Goal: Book appointment/travel/reservation

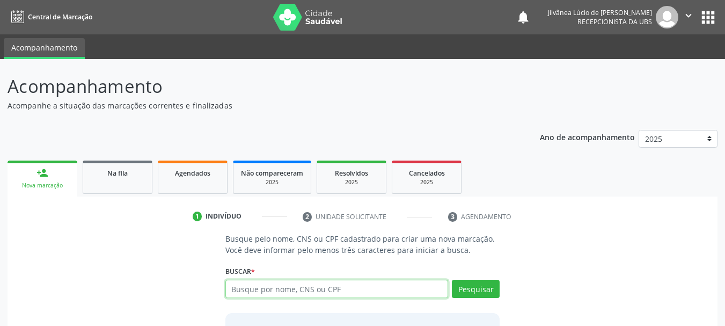
click at [261, 287] on input "text" at bounding box center [336, 289] width 223 height 18
click at [262, 291] on input "text" at bounding box center [336, 289] width 223 height 18
type input "JULIANA DE [PERSON_NAME]"
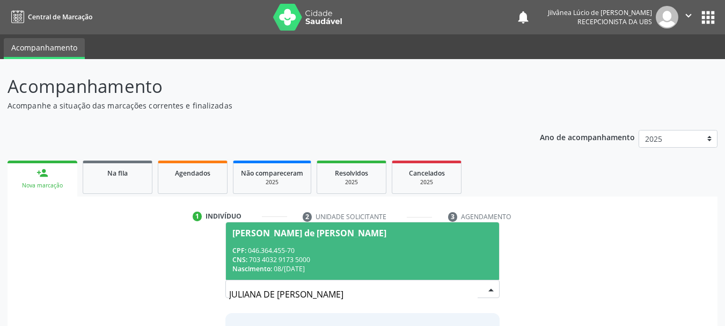
click at [313, 251] on div "CPF: 046.364.455-70" at bounding box center [362, 250] width 261 height 9
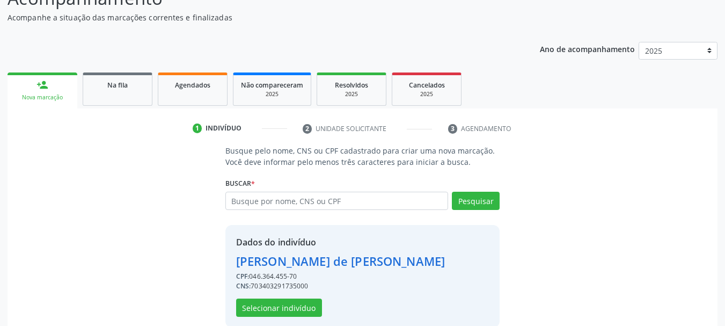
scroll to position [105, 0]
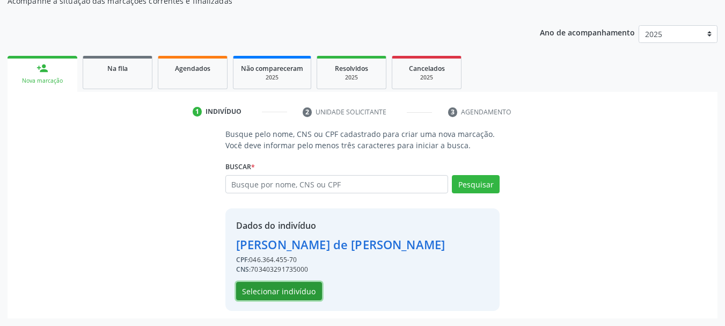
click at [274, 294] on button "Selecionar indivíduo" at bounding box center [279, 291] width 86 height 18
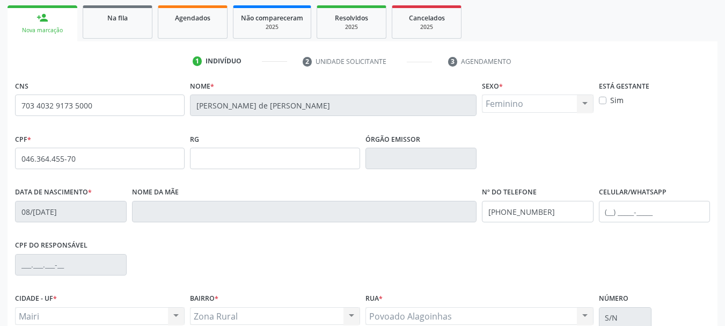
scroll to position [149, 0]
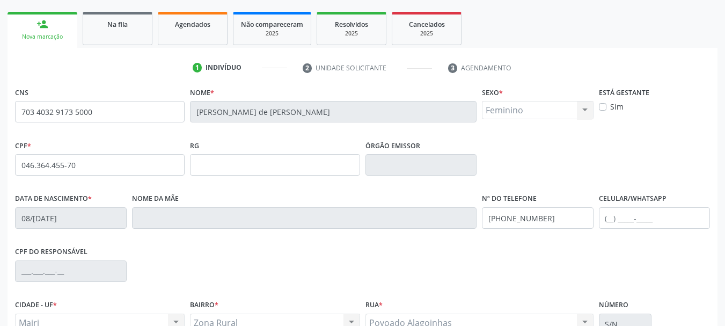
click at [610, 104] on label "Sim" at bounding box center [616, 106] width 13 height 11
click at [601, 104] on input "Sim" at bounding box center [603, 106] width 8 height 10
checkbox input "true"
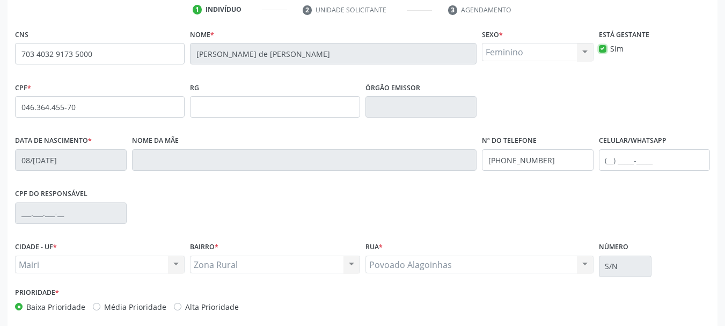
scroll to position [256, 0]
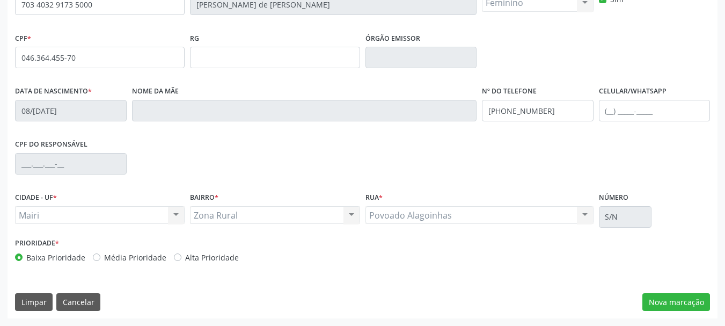
drag, startPoint x: 175, startPoint y: 256, endPoint x: 298, endPoint y: 254, distance: 122.9
click at [185, 256] on label "Alta Prioridade" at bounding box center [212, 257] width 54 height 11
click at [176, 256] on input "Alta Prioridade" at bounding box center [178, 257] width 8 height 10
radio input "true"
click at [699, 301] on button "Nova marcação" at bounding box center [677, 302] width 68 height 18
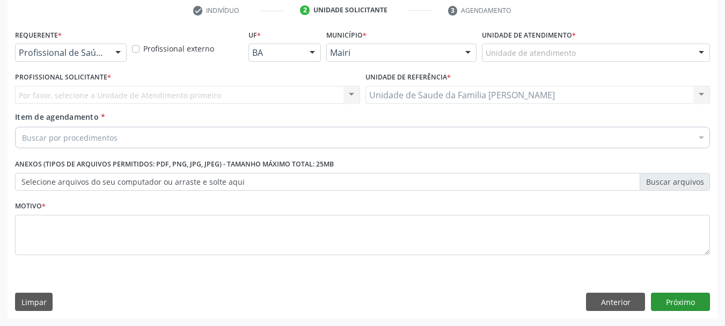
scroll to position [206, 0]
click at [571, 45] on div "Unidade de atendimento" at bounding box center [596, 52] width 228 height 18
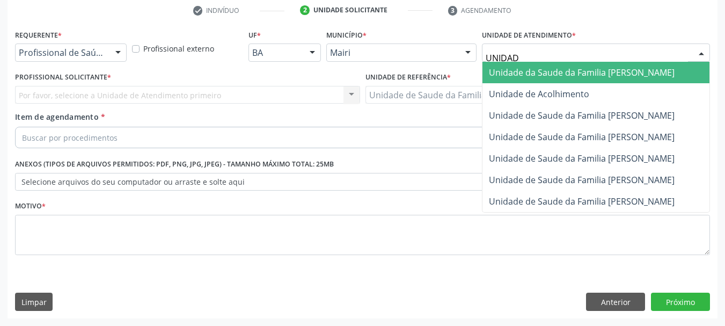
type input "UNIDADE"
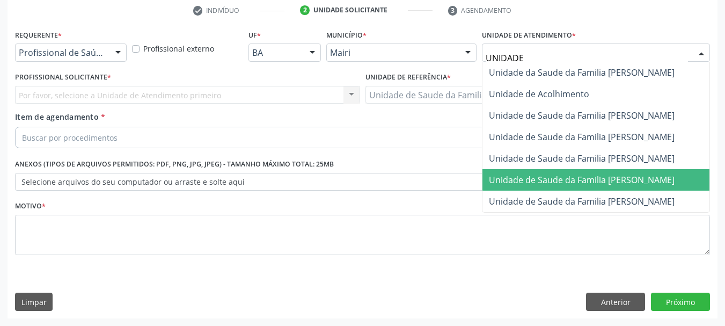
click at [598, 170] on span "Unidade de Saude da Familia [PERSON_NAME]" at bounding box center [596, 179] width 227 height 21
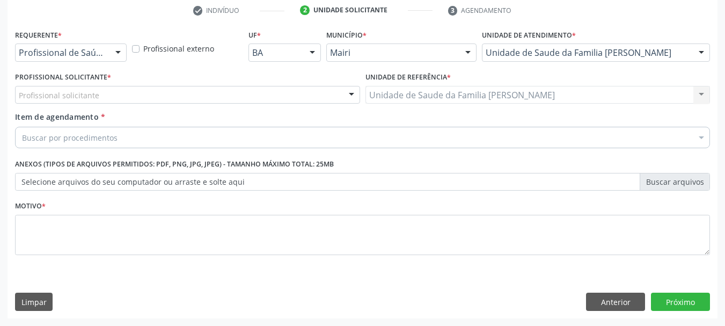
click at [158, 91] on div "Profissional solicitante" at bounding box center [187, 95] width 345 height 18
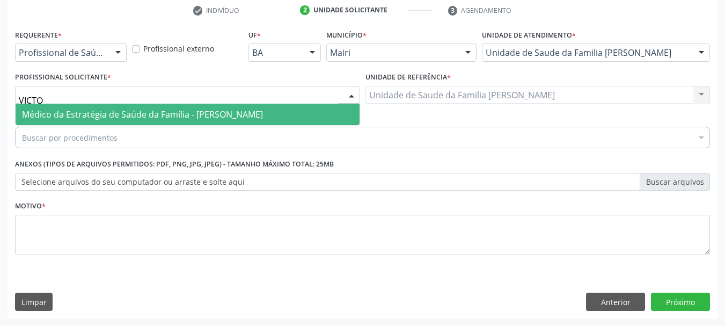
type input "VICTOR"
click at [162, 112] on span "Médico da Estratégia de Saúde da Família - [PERSON_NAME]" at bounding box center [142, 114] width 241 height 12
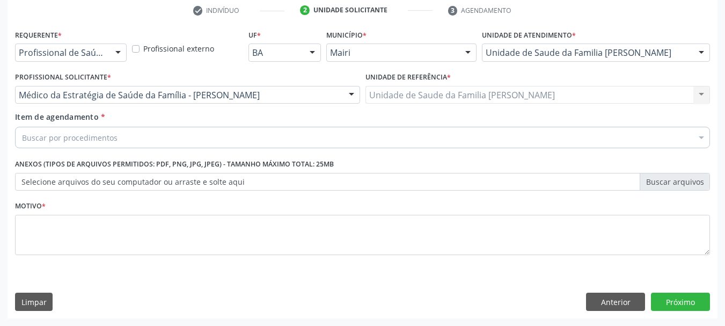
click at [173, 135] on div "Buscar por procedimentos" at bounding box center [362, 137] width 695 height 21
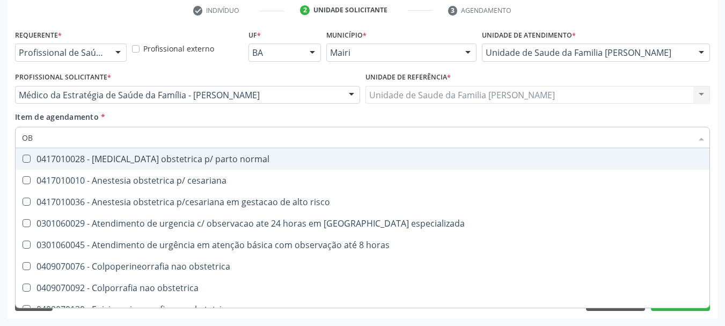
type input "O"
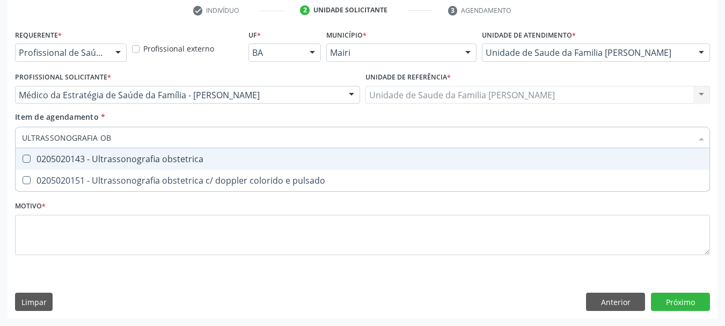
type input "ULTRASSONOGRAFIA OBS"
click at [156, 156] on div "0205020143 - Ultrassonografia obstetrica" at bounding box center [362, 159] width 681 height 9
checkbox obstetrica "true"
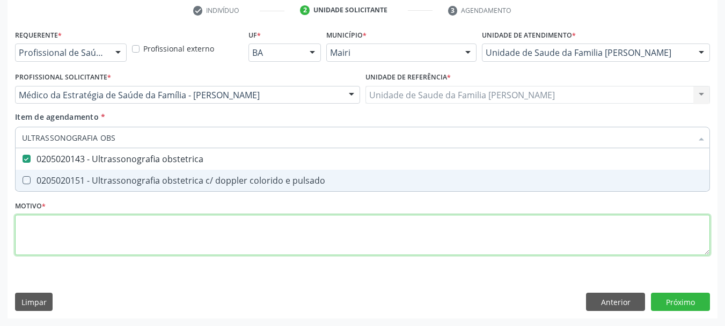
click at [42, 233] on div "Requerente * Profissional de Saúde Profissional de Saúde Paciente Nenhum result…" at bounding box center [362, 148] width 695 height 243
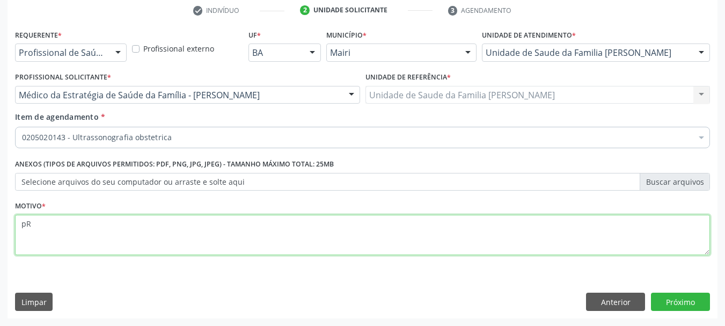
type textarea "p"
type textarea "Pré-[DATE] 1º trimestre."
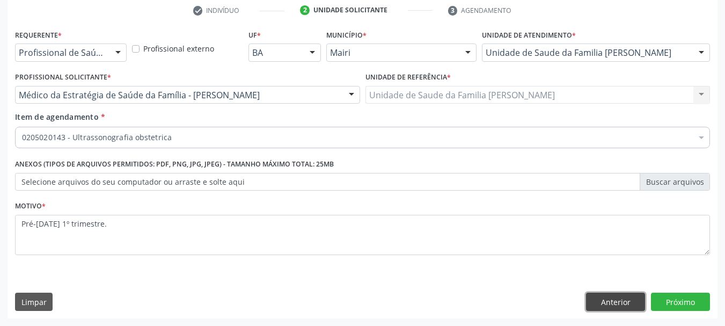
click at [636, 296] on button "Anterior" at bounding box center [615, 302] width 59 height 18
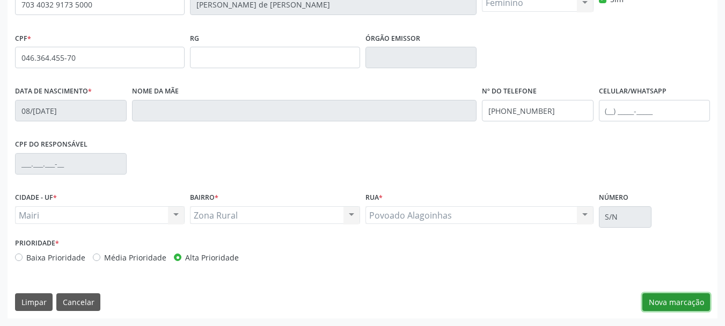
click at [670, 298] on button "Nova marcação" at bounding box center [677, 302] width 68 height 18
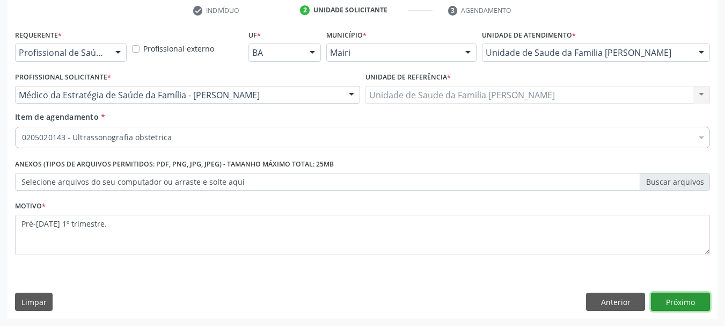
click at [686, 301] on button "Próximo" at bounding box center [680, 302] width 59 height 18
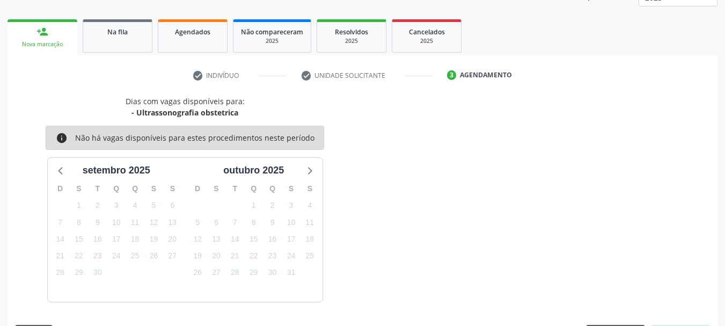
scroll to position [173, 0]
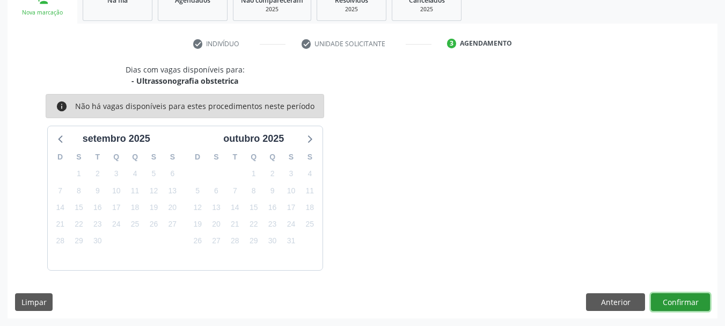
click at [686, 304] on button "Confirmar" at bounding box center [680, 302] width 59 height 18
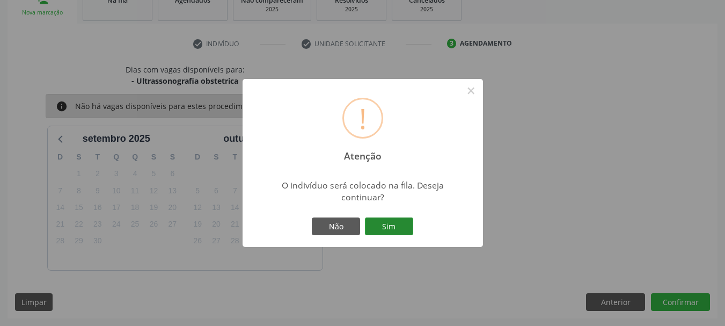
click at [396, 217] on button "Sim" at bounding box center [389, 226] width 48 height 18
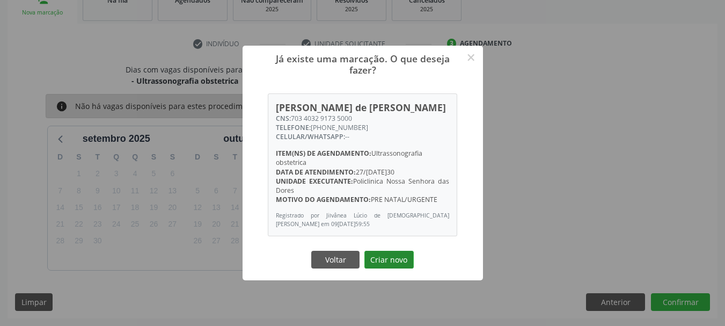
click at [377, 261] on button "Criar novo" at bounding box center [388, 260] width 49 height 18
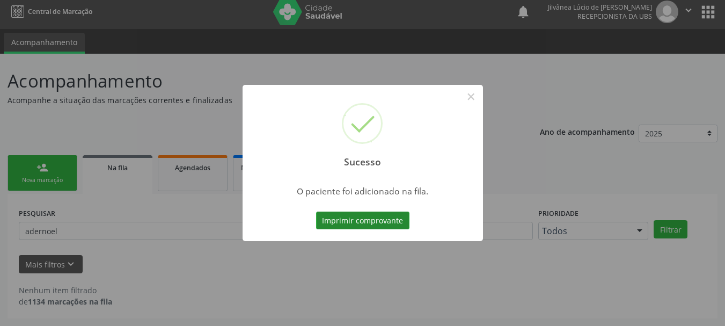
scroll to position [5, 0]
click at [368, 219] on button "Imprimir comprovante" at bounding box center [362, 220] width 93 height 18
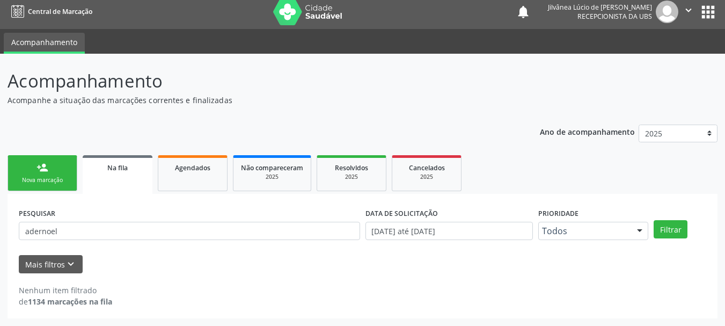
click at [40, 182] on div "Nova marcação" at bounding box center [43, 180] width 54 height 8
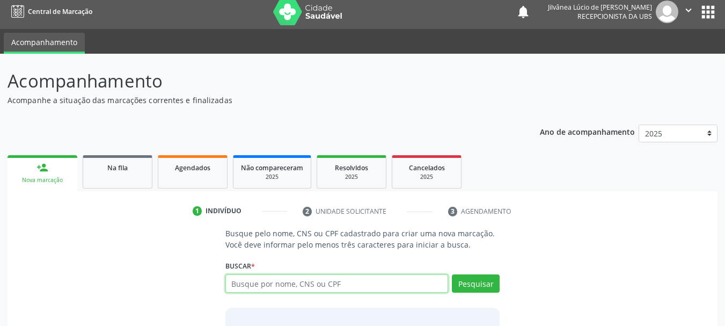
click at [311, 284] on input "text" at bounding box center [336, 283] width 223 height 18
type input "[PERSON_NAME]"
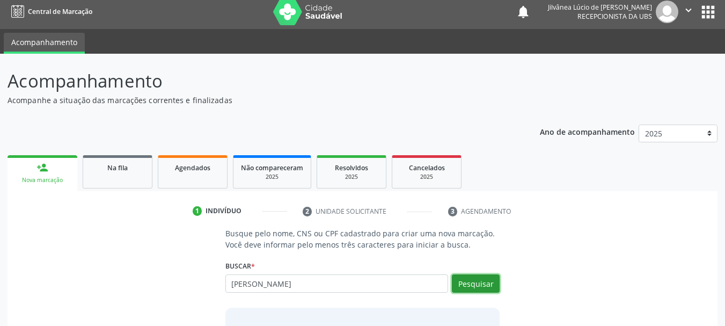
click at [476, 289] on button "Pesquisar" at bounding box center [476, 283] width 48 height 18
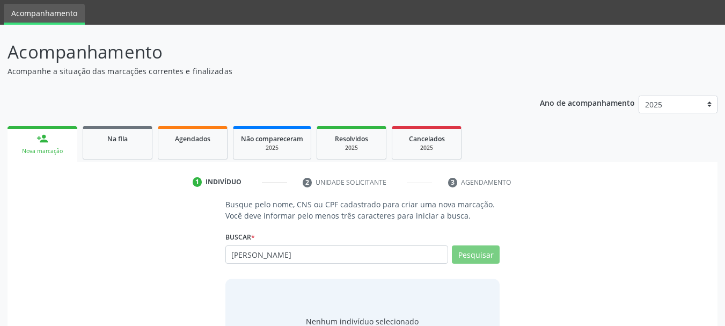
scroll to position [88, 0]
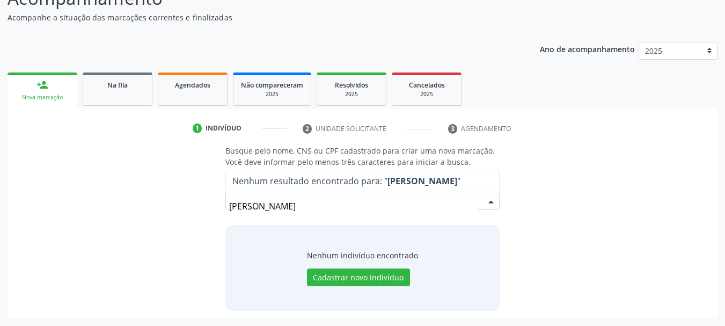
drag, startPoint x: 336, startPoint y: 205, endPoint x: 178, endPoint y: 217, distance: 158.3
click at [178, 217] on div "Busque pelo nome, CNS ou CPF cadastrado para criar uma nova marcação. Você deve…" at bounding box center [362, 227] width 695 height 165
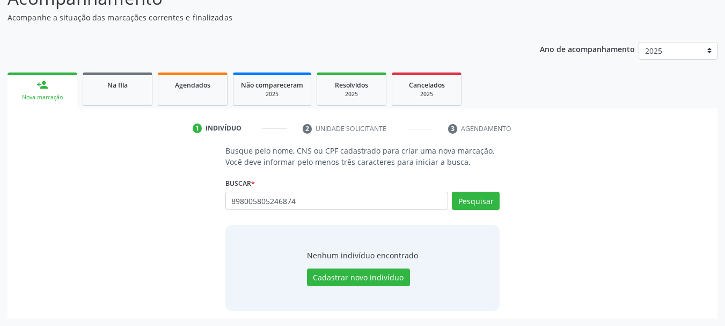
type input "898005805246874"
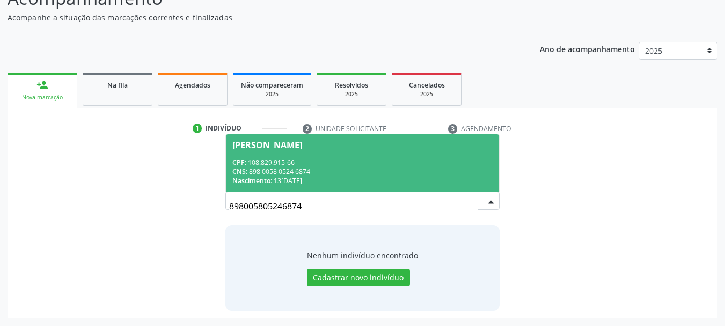
click at [345, 167] on div "CNS: 898 0058 0524 6874" at bounding box center [362, 171] width 261 height 9
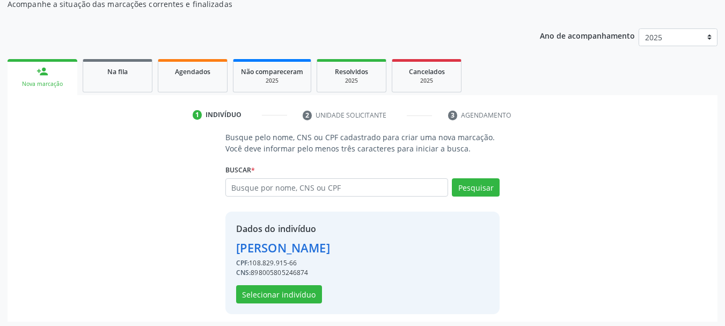
scroll to position [105, 0]
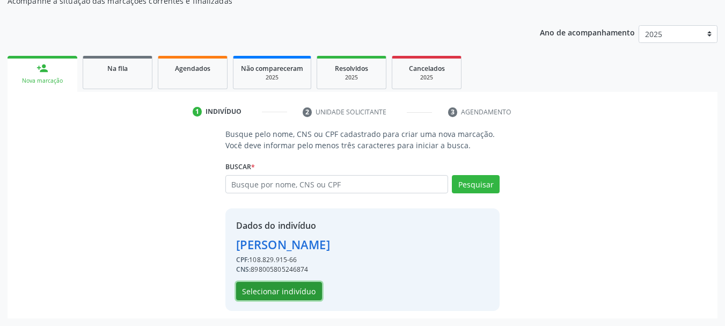
click at [306, 288] on button "Selecionar indivíduo" at bounding box center [279, 291] width 86 height 18
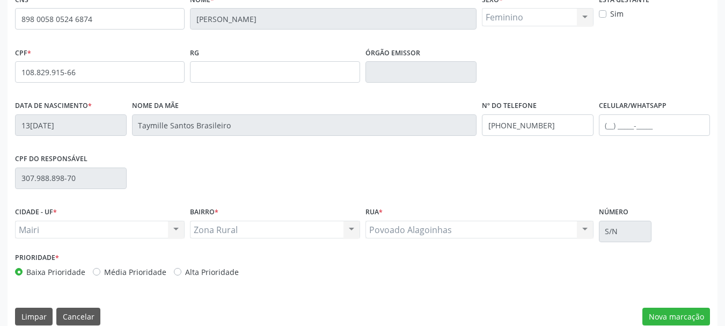
scroll to position [256, 0]
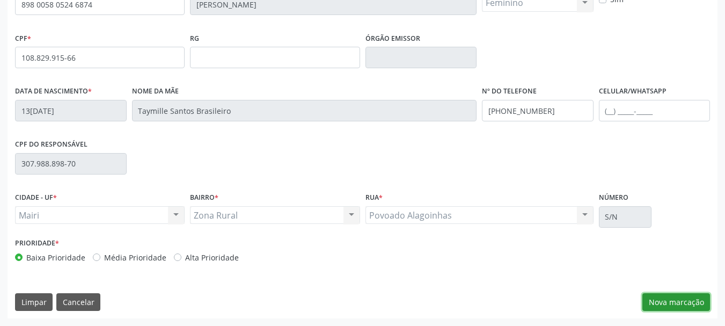
click at [666, 305] on button "Nova marcação" at bounding box center [677, 302] width 68 height 18
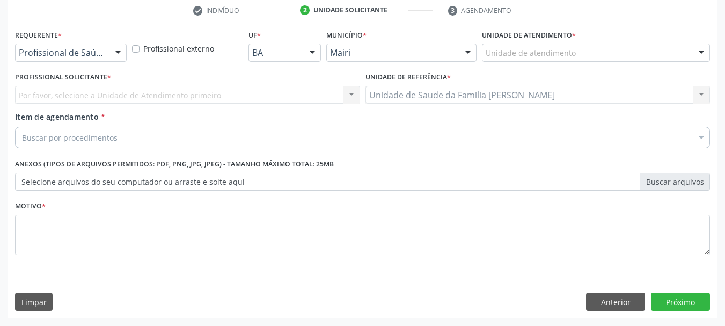
scroll to position [206, 0]
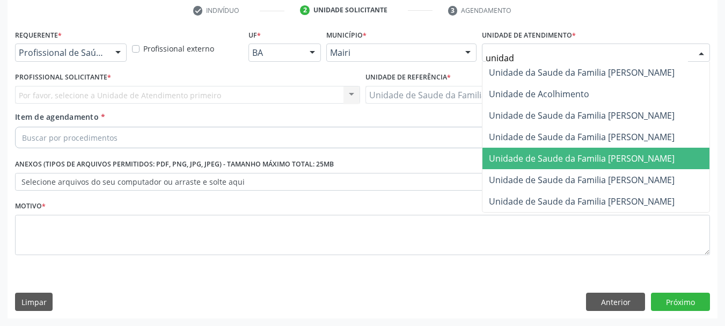
click at [534, 163] on span "Unidade de Saude da Familia [PERSON_NAME]" at bounding box center [582, 158] width 186 height 12
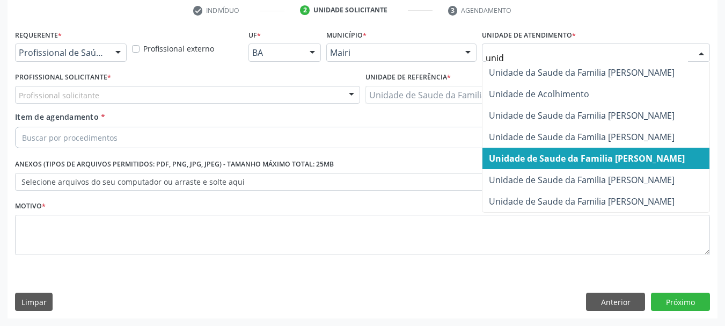
type input "unida"
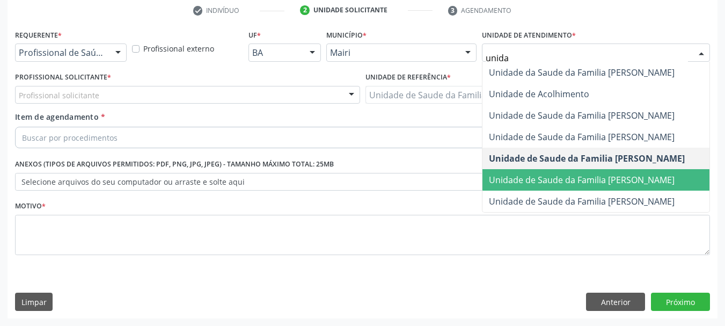
click at [625, 178] on span "Unidade de Saude da Familia [PERSON_NAME]" at bounding box center [582, 180] width 186 height 12
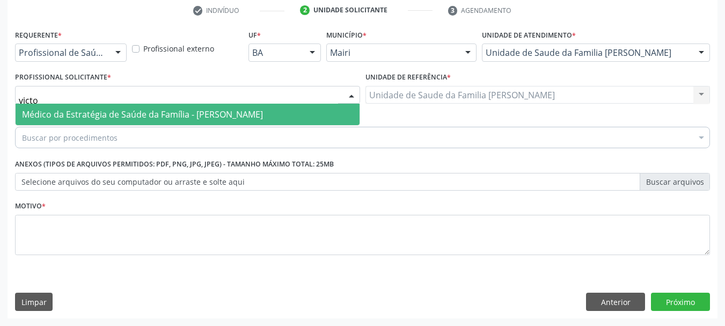
type input "victor"
click at [67, 115] on span "Médico da Estratégia de Saúde da Família - [PERSON_NAME]" at bounding box center [142, 114] width 241 height 12
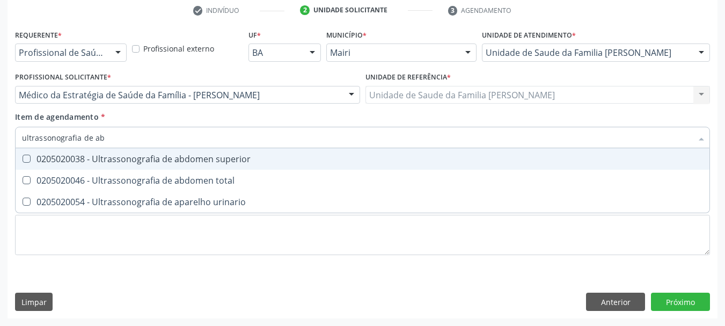
type input "ultrassonografia de abd"
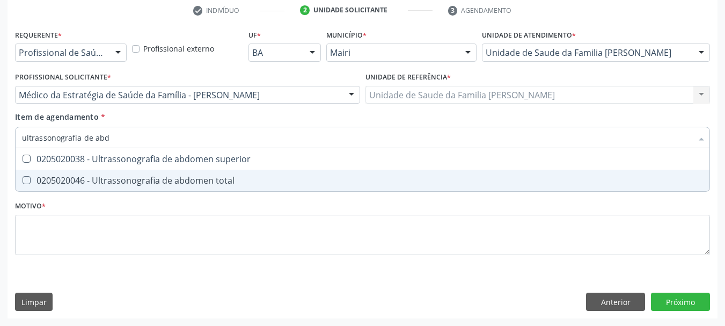
click at [168, 183] on div "0205020046 - Ultrassonografia de abdomen total" at bounding box center [362, 180] width 681 height 9
checkbox total "true"
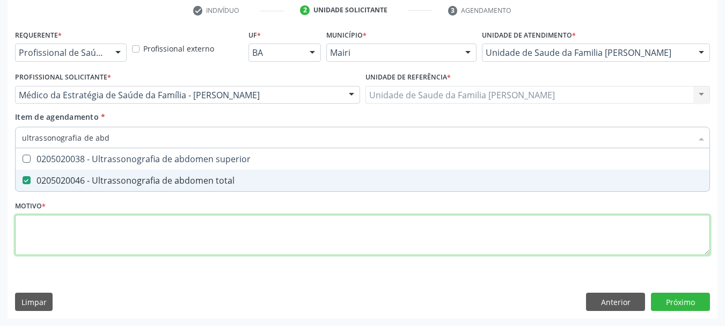
click at [143, 235] on div "Requerente * Profissional de Saúde Profissional de Saúde Paciente Nenhum result…" at bounding box center [362, 148] width 695 height 243
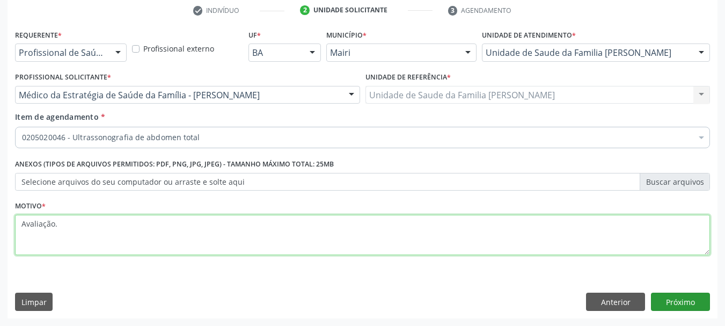
type textarea "Avaliação."
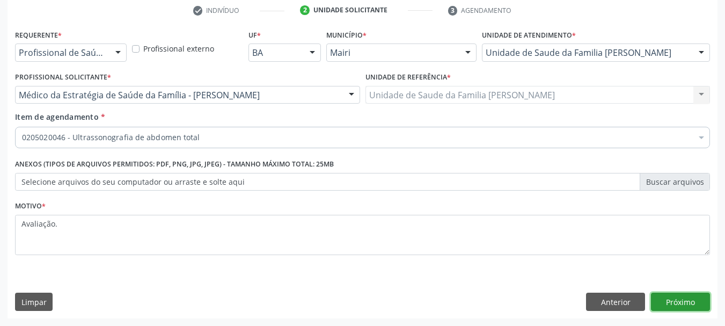
click at [691, 302] on button "Próximo" at bounding box center [680, 302] width 59 height 18
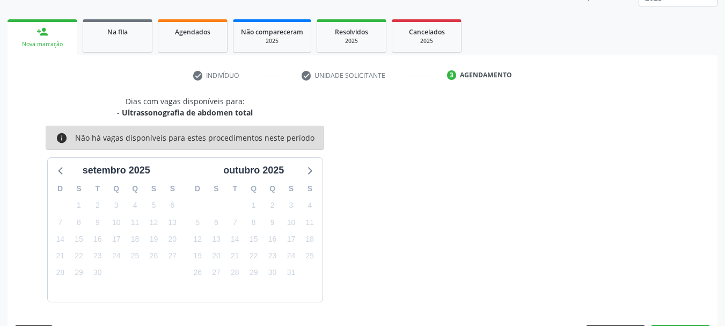
scroll to position [173, 0]
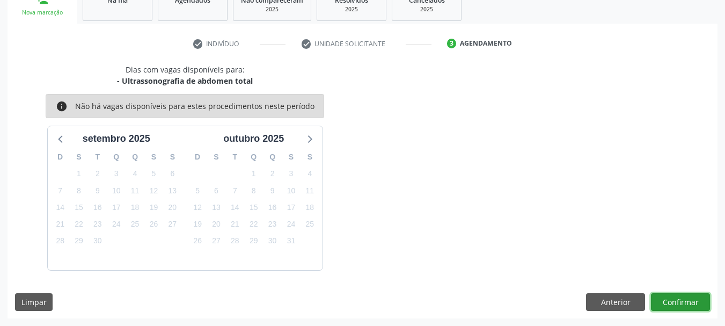
click at [684, 305] on button "Confirmar" at bounding box center [680, 302] width 59 height 18
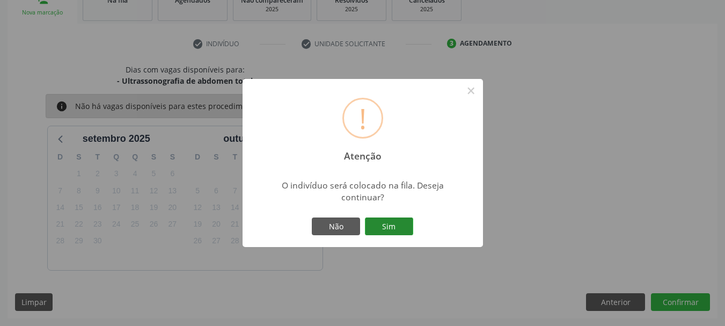
click at [374, 225] on button "Sim" at bounding box center [389, 226] width 48 height 18
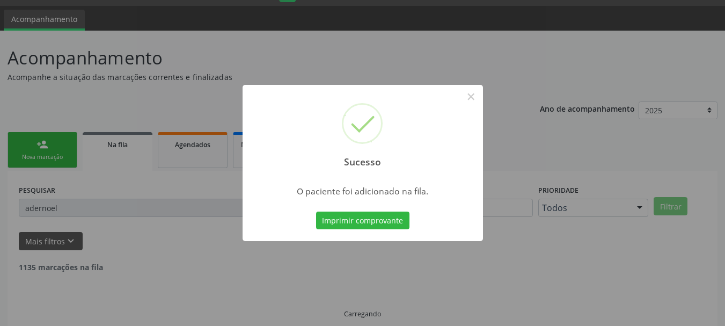
scroll to position [5, 0]
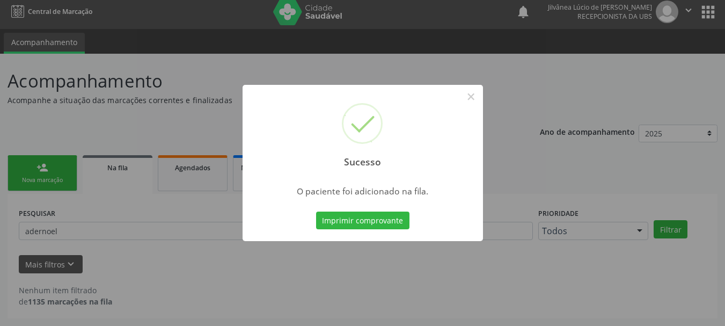
click at [379, 224] on button "Imprimir comprovante" at bounding box center [362, 220] width 93 height 18
